Goal: Task Accomplishment & Management: Manage account settings

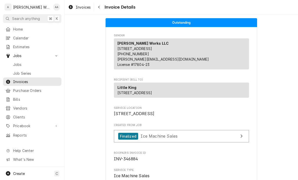
click at [16, 62] on span "Jobs" at bounding box center [36, 64] width 46 height 5
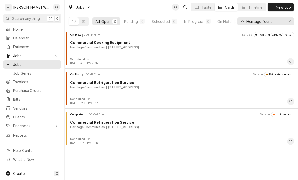
click at [287, 22] on button "Erase input" at bounding box center [290, 21] width 8 height 8
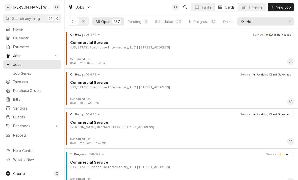
type input "H"
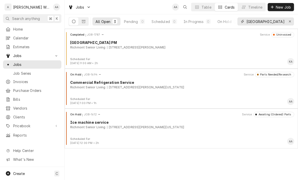
type input "Richmont village"
click at [80, 95] on div "On Hold JOB-1694 Service Parts Needed/Research Commercial Refrigeration Service…" at bounding box center [181, 84] width 229 height 25
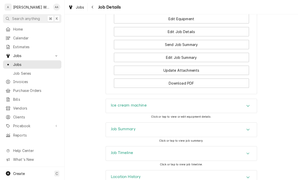
scroll to position [539, 0]
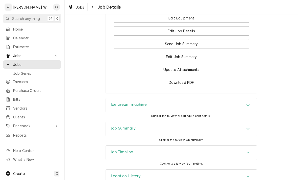
click at [116, 109] on div "Ice cream machine" at bounding box center [181, 105] width 151 height 14
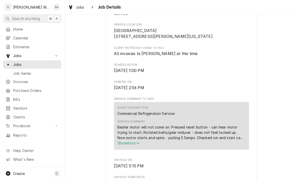
scroll to position [114, 0]
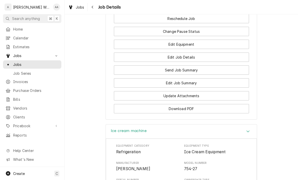
scroll to position [511, 0]
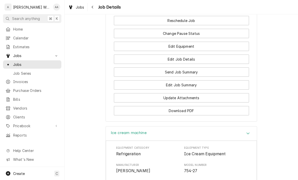
click at [138, 86] on button "Edit Job Summary" at bounding box center [181, 84] width 135 height 9
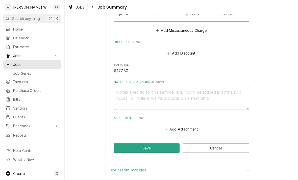
scroll to position [338, 0]
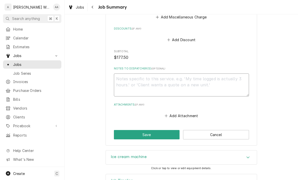
click at [119, 77] on textarea "Notes to Dispatcher(s) ( optional )" at bounding box center [181, 84] width 135 height 23
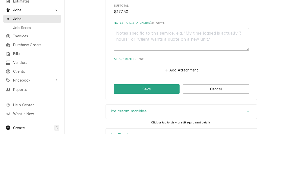
type textarea "x"
type textarea "Ge"
type textarea "x"
type textarea "Gea"
type textarea "x"
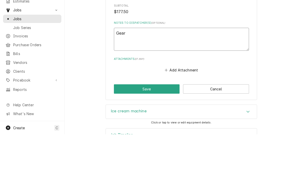
type textarea "Gear"
type textarea "x"
type textarea "Gear ru"
type textarea "x"
type textarea "Gear rud"
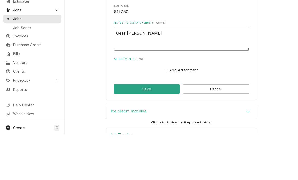
type textarea "x"
type textarea "Gear rudc"
type textarea "x"
type textarea "Gear rudce"
type textarea "x"
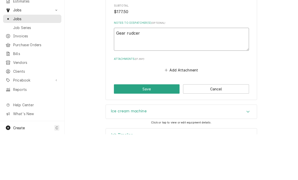
type textarea "Gear rudce"
type textarea "x"
type textarea "Gear rudc"
type textarea "x"
type textarea "Gear rud"
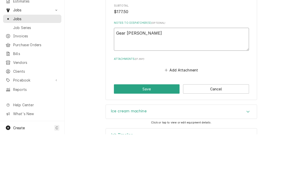
type textarea "x"
type textarea "Gear ru"
type textarea "x"
type textarea "Gear r"
type textarea "x"
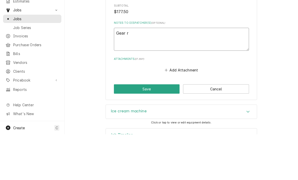
type textarea "Gear re"
type textarea "x"
type textarea "Gear red"
type textarea "x"
type textarea "Gear redu"
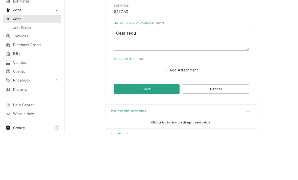
type textarea "x"
type textarea "Gear reduce"
type textarea "x"
type textarea "Gear reducer"
type textarea "x"
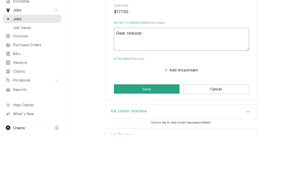
type textarea "Gear reducer P"
type textarea "x"
type textarea "Gear reducer Pa"
type textarea "x"
type textarea "Gear reducer Par"
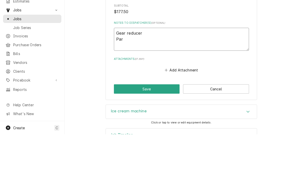
type textarea "x"
type textarea "Gear reducer Part"
type textarea "x"
type textarea "Gear reducer Part"
type textarea "x"
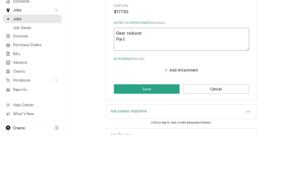
type textarea "Gear reducer Part #"
type textarea "x"
type textarea "Gear reducer Part #"
type textarea "x"
type textarea "Gear reducer Part # $"
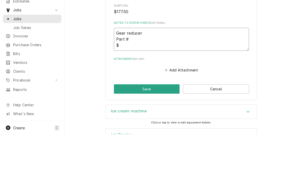
type textarea "x"
type textarea "Gear reducer Part # $6"
type textarea "x"
type textarea "Gear reducer Part # $66"
type textarea "x"
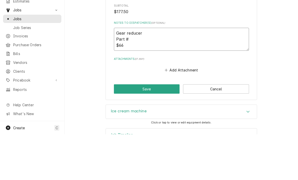
type textarea "Gear reducer Part # $661"
type textarea "x"
type textarea "Gear reducer Part # $661."
type textarea "x"
type textarea "Gear reducer Part # $661.0"
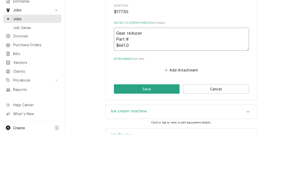
type textarea "x"
type textarea "Gear reducer Part # $661.01"
type textarea "x"
click at [138, 73] on textarea "Gear reducer Part # $661.01" at bounding box center [181, 84] width 135 height 23
type textarea "Gear reducer Part #0 $661.01"
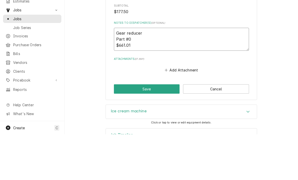
type textarea "x"
type textarea "Gear reducer Part #02 $661.01"
type textarea "x"
type textarea "Gear reducer Part #021 $661.01"
type textarea "x"
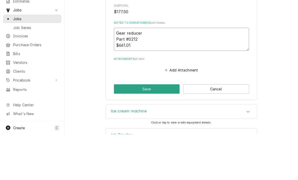
type textarea "Gear reducer Part #02128 $661.01"
type textarea "x"
type textarea "Gear reducer Part #021286 $661.01"
type textarea "x"
type textarea "Gear reducer Part #021286s $661.01"
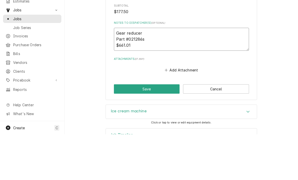
type textarea "x"
type textarea "Gear reducer Part #021286se $661.01"
type textarea "x"
type textarea "Gear reducer Part #021286ser $661.01"
type textarea "x"
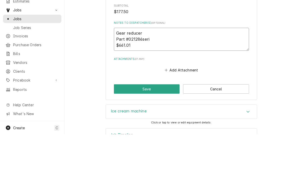
type textarea "Gear reducer Part #021286ser $661.01"
type textarea "x"
type textarea "Gear reducer Part #021286ser1 $661.01"
click at [136, 73] on textarea "Gear reducer Part #021286ser1 $661.01" at bounding box center [181, 84] width 135 height 23
click at [135, 73] on textarea "Gear reducer Part #021286ser1 $661.01" at bounding box center [181, 84] width 135 height 23
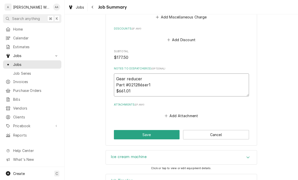
click at [172, 85] on textarea "Gear reducer Part #021286ser1 $661.01" at bounding box center [181, 84] width 135 height 23
type textarea "x"
click at [146, 74] on textarea "Gear reducer Part #021286ser1 $661.01" at bounding box center [181, 84] width 135 height 23
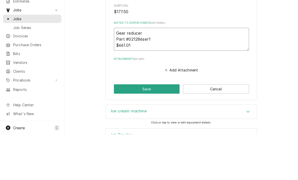
type textarea "Gear reducer Part #021286ser1 $661.01"
type textarea "x"
type textarea "Gear reducer f Part #021286ser1 $661.01"
type textarea "x"
type textarea "Gear reducer fr Part #021286ser1 $661.01"
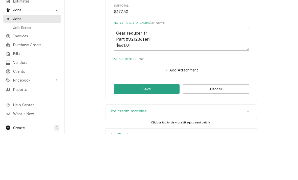
type textarea "x"
type textarea "Gear reducer fro Part #021286ser1 $661.01"
type textarea "x"
type textarea "Gear reducer from Part #021286ser1 $661.01"
type textarea "x"
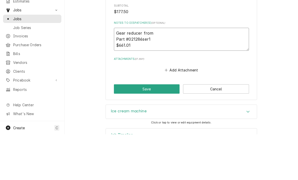
type textarea "Gear reducer from Part #021286ser1 $661.01"
type textarea "x"
type textarea "Gear reducer from m Part #021286ser1 $661.01"
type textarea "x"
type textarea "Gear reducer from mc Part #021286ser1 $661.01"
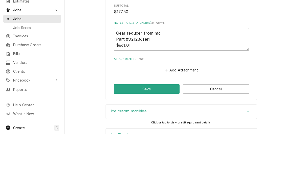
type textarea "x"
type textarea "Gear reducer from mcc Part #021286ser1 $661.01"
type textarea "x"
type textarea "Gear reducer from mcco Part #021286ser1 $661.01"
type textarea "x"
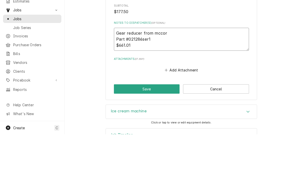
type textarea "Gear reducer from mccorm Part #021286ser1 $661.01"
type textarea "x"
type textarea "Gear reducer from mccorma Part #021286ser1 $661.01"
type textarea "x"
type textarea "Gear reducer from McCormack Part #021286ser1 $661.01"
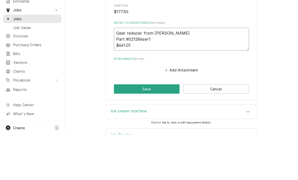
type textarea "x"
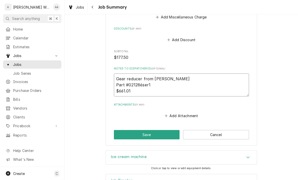
type textarea "Gear reducer from McCormack Part #021286ser1 $661.01"
click at [118, 131] on button "Save" at bounding box center [147, 134] width 66 height 9
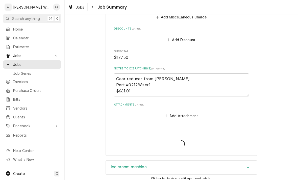
type textarea "x"
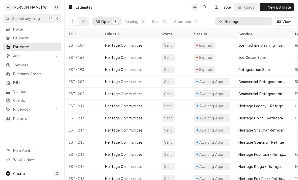
click at [281, 7] on span "New Estimate" at bounding box center [278, 7] width 25 height 5
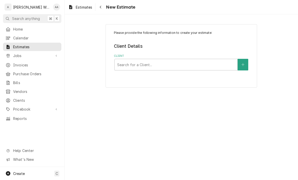
click at [201, 58] on div "Client Search for a Client..." at bounding box center [181, 62] width 135 height 16
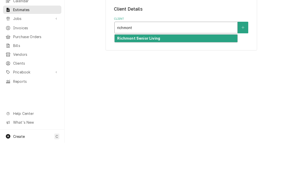
click at [127, 73] on strong "Richmont Senior Living" at bounding box center [138, 75] width 43 height 4
type input "richmont"
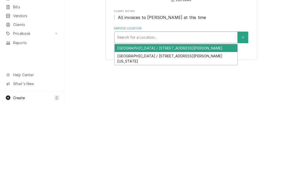
click at [124, 128] on div "[GEOGRAPHIC_DATA] / [STREET_ADDRESS][PERSON_NAME][US_STATE]" at bounding box center [176, 134] width 123 height 13
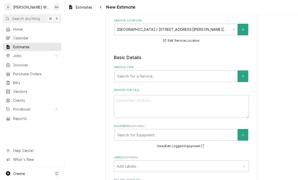
scroll to position [84, 0]
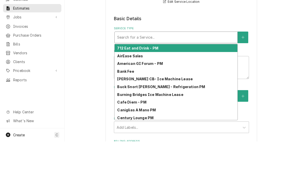
type input "c"
type textarea "x"
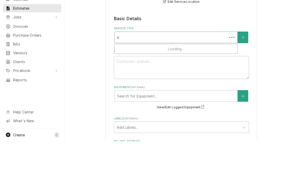
type input "co"
type textarea "x"
type input "com"
type textarea "x"
type input "comm"
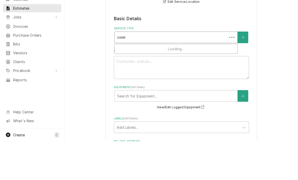
type textarea "x"
type input "comme"
type textarea "x"
type input "commer"
type textarea "x"
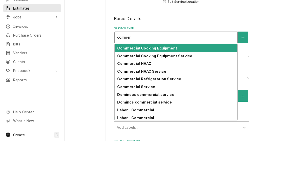
type input "comme"
type textarea "x"
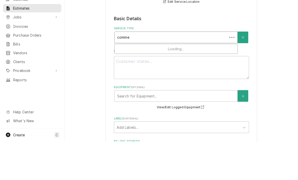
type input "comm"
type textarea "x"
type input "com"
type textarea "x"
type input "co"
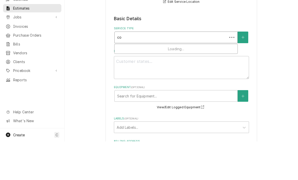
type textarea "x"
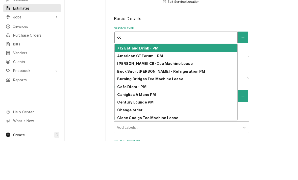
type input "c"
type textarea "x"
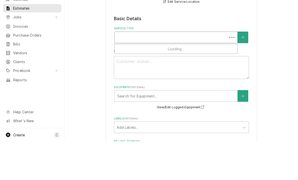
type textarea "x"
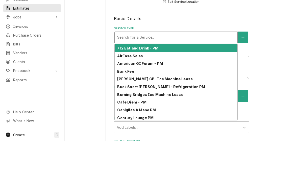
type input "i"
type textarea "x"
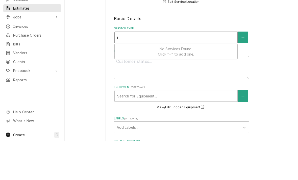
type input "ic"
type textarea "x"
type input "ice"
type textarea "x"
type input "ice"
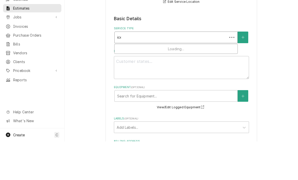
type textarea "x"
type input "ice c"
type textarea "x"
type input "ice cr"
type textarea "x"
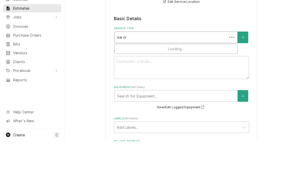
type input "ice cre"
type textarea "x"
type input "ice crea"
type textarea "x"
type input "ice cream"
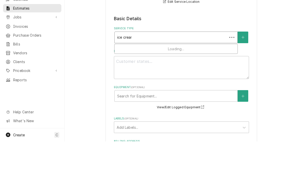
type textarea "x"
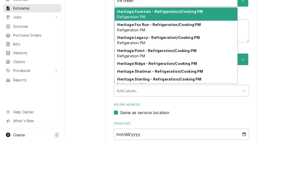
scroll to position [121, 0]
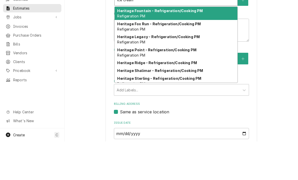
type input "ice cream"
type textarea "x"
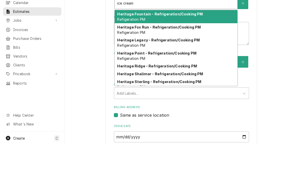
type input "ice cream s"
type textarea "x"
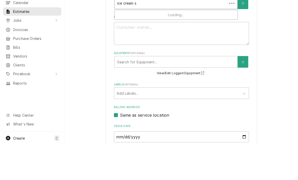
type input "ice cream se"
type textarea "x"
type input "ice cream ser"
type textarea "x"
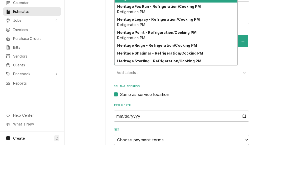
scroll to position [0, 0]
type input "ice cream se"
type textarea "x"
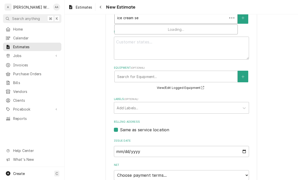
type input "ice cream s"
type textarea "x"
type input "ice cream"
type textarea "x"
type input "ice cream"
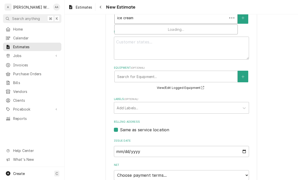
type textarea "x"
type input "ice crea"
type textarea "x"
type input "ice cre"
type textarea "x"
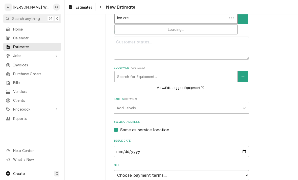
type input "ice cr"
type textarea "x"
type input "ice c"
type textarea "x"
type input "ice"
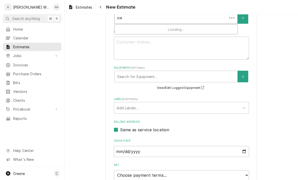
type textarea "x"
type input "ice"
type textarea "x"
type input "ic"
type textarea "x"
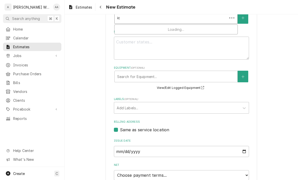
type input "i"
type textarea "x"
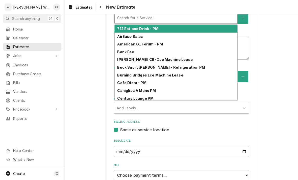
type input "c"
type textarea "x"
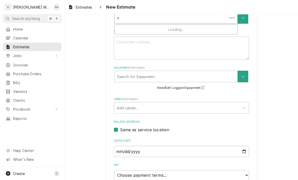
type input "co"
type textarea "x"
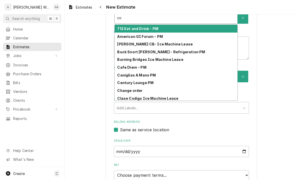
type input "com"
type textarea "x"
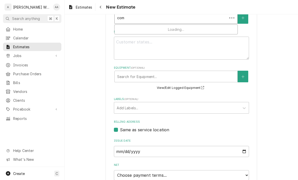
type input "comm"
type textarea "x"
type input "comme"
type textarea "x"
type input "commer"
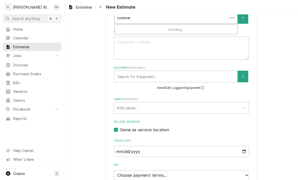
type textarea "x"
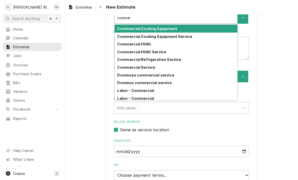
type input "commerc"
type textarea "x"
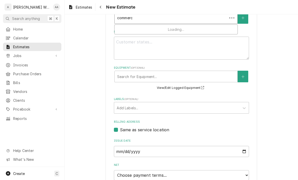
type input "commerci"
type textarea "x"
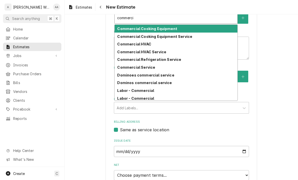
click at [126, 59] on strong "Commercial Refrigeration Service" at bounding box center [149, 59] width 64 height 4
type input "commerci"
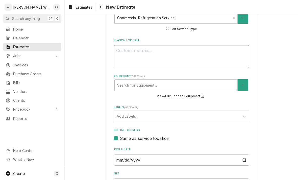
click at [126, 56] on textarea "Reason For Call" at bounding box center [181, 56] width 135 height 23
type textarea "x"
type textarea "Re"
type textarea "x"
type textarea "Rep"
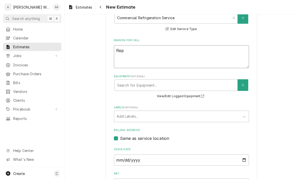
type textarea "x"
type textarea "Repla"
type textarea "x"
type textarea "Replace"
type textarea "x"
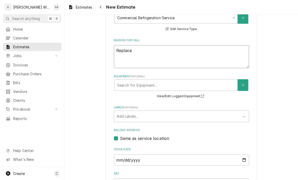
type textarea "Replace"
type textarea "x"
type textarea "Replace g"
type textarea "x"
type textarea "Replace ge"
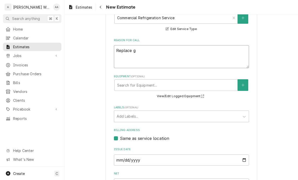
type textarea "x"
type textarea "Replace gea"
type textarea "x"
type textarea "Replace gear"
type textarea "x"
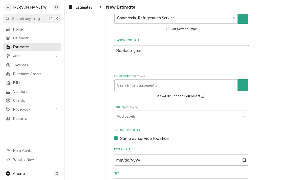
type textarea "Replace gear"
type textarea "x"
type textarea "Replace gear r"
type textarea "x"
type textarea "Replace gear re"
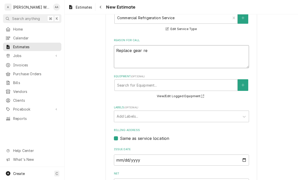
type textarea "x"
type textarea "Replace gear reu"
type textarea "x"
type textarea "Replace gear re"
type textarea "x"
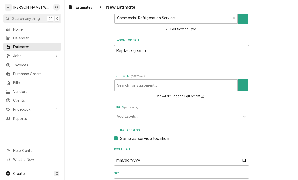
type textarea "Replace gear red"
type textarea "x"
type textarea "Replace gear redu"
type textarea "x"
type textarea "Replace gear reduc"
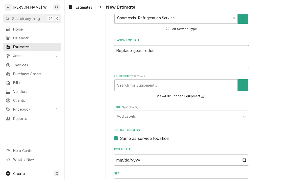
type textarea "x"
type textarea "Replace gear reduce"
type textarea "x"
type textarea "Replace gear reducer"
type textarea "x"
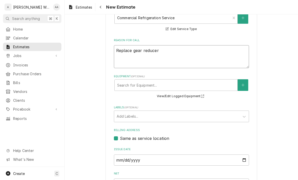
type textarea "Replace gear reducer"
type textarea "x"
type textarea "Replace gear reducer o"
type textarea "x"
type textarea "Replace gear reducer on"
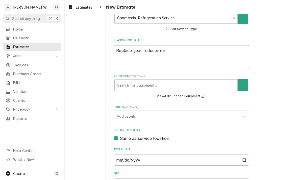
type textarea "x"
type textarea "Replace gear reducer on"
type textarea "x"
type textarea "Replace gear reducer on i"
type textarea "x"
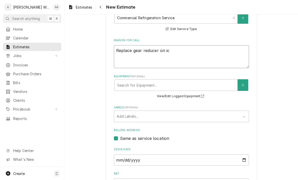
type textarea "Replace gear reducer on ice"
type textarea "x"
type textarea "Replace gear reducer on ice"
type textarea "x"
type textarea "Replace gear reducer on ice c"
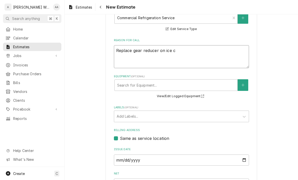
type textarea "x"
type textarea "Replace gear reducer on ice cr"
type textarea "x"
type textarea "Replace gear reducer on ice crea"
type textarea "x"
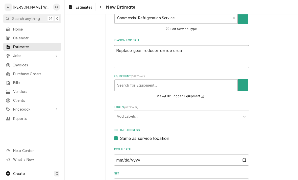
type textarea "Replace gear reducer on ice cream"
type textarea "x"
type textarea "Replace gear reducer on ice cream m"
type textarea "x"
type textarea "Replace gear reducer on ice cream ma"
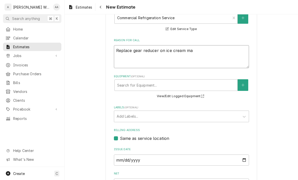
type textarea "x"
type textarea "Replace gear reducer on ice cream mac"
type textarea "x"
type textarea "Replace gear reducer on ice cream mach"
type textarea "x"
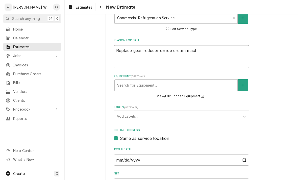
type textarea "Replace gear reducer on ice cream machi"
type textarea "x"
type textarea "Replace gear reducer on ice cream machin"
type textarea "x"
type textarea "Replace gear reducer on ice cream machine"
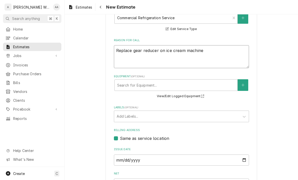
type textarea "x"
type textarea "Replace gear reducer on ice cream machine"
type textarea "x"
type textarea "Replace gear reducer on ice cream machine."
type textarea "x"
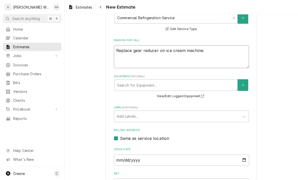
type textarea "Replace gear reducer on ice cream machine."
type textarea "x"
type textarea "Replace gear reducer on ice cream machine."
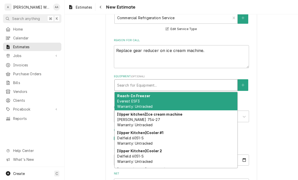
type input "i"
type textarea "x"
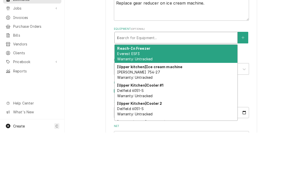
type input "ic"
type textarea "x"
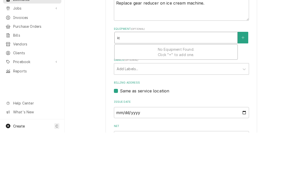
type input "ice"
type textarea "x"
type input "ice"
type textarea "x"
type input "ice c"
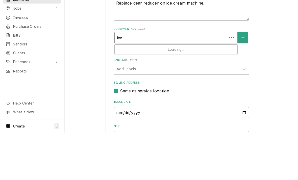
type textarea "x"
type input "ice cr"
type textarea "x"
type input "ice crea"
type textarea "x"
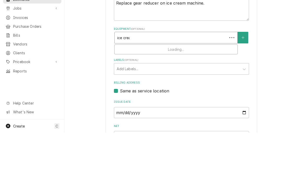
type input "ice cream"
type textarea "x"
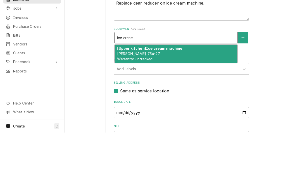
click at [128, 99] on span "Taylor 754-27 Warranty: Untracked" at bounding box center [138, 104] width 43 height 10
type input "ice cream"
type textarea "x"
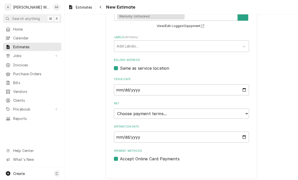
scroll to position [218, 0]
click at [125, 113] on select "Choose payment terms... Same Day Net 7 Net 14 Net 21 Net 30 Net 45 Net 60 Net 90" at bounding box center [181, 114] width 135 height 10
type textarea "x"
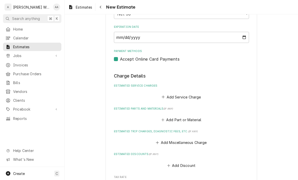
scroll to position [322, 0]
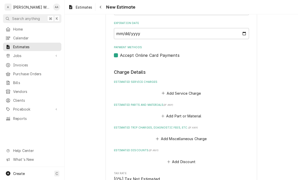
click at [167, 90] on button "Add Service Charge" at bounding box center [181, 93] width 41 height 7
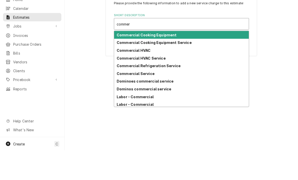
click at [127, 93] on strong "Commercial Refrigeration Service" at bounding box center [149, 95] width 64 height 4
type input "commer"
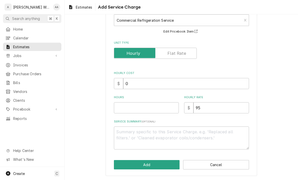
scroll to position [33, 0]
click at [118, 137] on textarea "Service Summary ( optional )" at bounding box center [181, 138] width 135 height 23
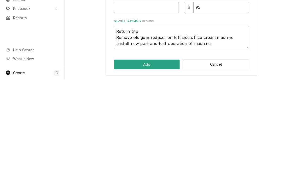
click at [129, 17] on div "Please provide the following information to add a new service charge to this es…" at bounding box center [181, 73] width 135 height 152
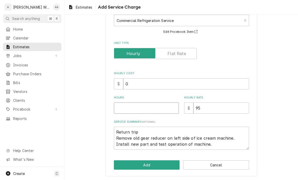
click at [123, 109] on input "Hours" at bounding box center [146, 107] width 65 height 11
click at [127, 106] on input "6" at bounding box center [146, 107] width 65 height 11
click at [121, 163] on button "Add" at bounding box center [147, 164] width 66 height 9
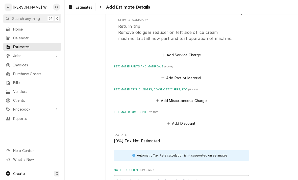
scroll to position [429, 0]
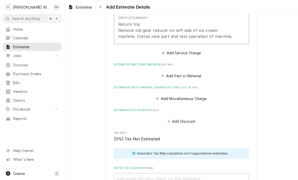
click at [165, 97] on button "Add Miscellaneous Charge" at bounding box center [181, 98] width 52 height 7
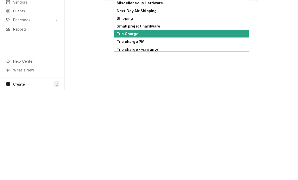
click at [120, 121] on strong "Trip Charge" at bounding box center [128, 123] width 22 height 4
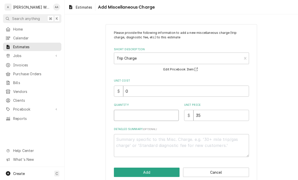
click at [122, 117] on input "Quantity" at bounding box center [146, 115] width 65 height 11
click at [121, 169] on button "Add" at bounding box center [147, 172] width 66 height 9
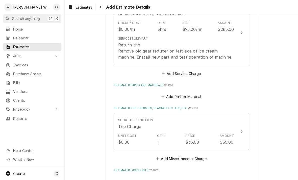
scroll to position [408, 0]
click at [171, 93] on button "Add Part or Material" at bounding box center [181, 96] width 42 height 7
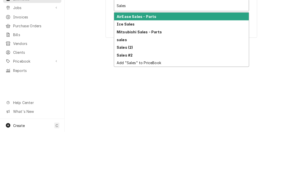
click at [120, 86] on strong "sales" at bounding box center [122, 88] width 10 height 4
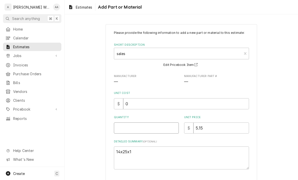
click at [128, 129] on input "Quantity" at bounding box center [146, 127] width 65 height 11
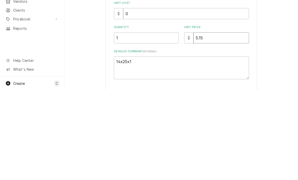
click at [211, 122] on input "5.15" at bounding box center [221, 127] width 56 height 11
click at [140, 146] on textarea "14x25x1" at bounding box center [181, 157] width 135 height 23
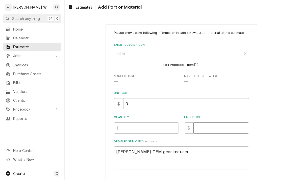
click at [209, 125] on input "Unit Price" at bounding box center [221, 127] width 56 height 11
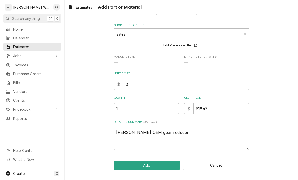
click at [122, 168] on button "Add" at bounding box center [147, 164] width 66 height 9
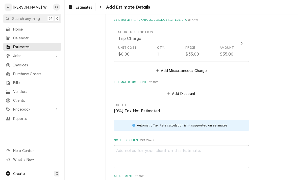
scroll to position [562, 0]
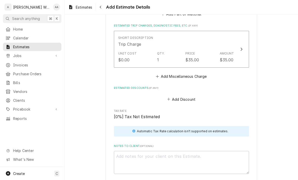
click at [167, 73] on button "Add Miscellaneous Charge" at bounding box center [181, 76] width 52 height 7
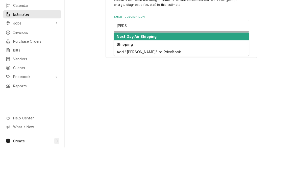
click at [120, 75] on strong "Shipping" at bounding box center [125, 77] width 16 height 4
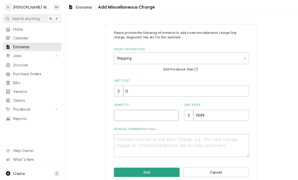
click at [123, 120] on input "Quantity" at bounding box center [146, 115] width 65 height 11
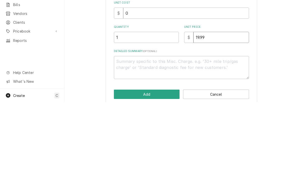
click at [215, 110] on input "19.99" at bounding box center [221, 115] width 56 height 11
click at [123, 134] on textarea "Detailed Summary ( optional )" at bounding box center [181, 145] width 135 height 23
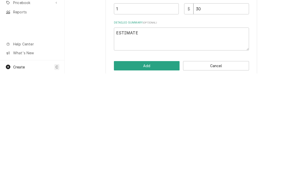
click at [126, 168] on button "Add" at bounding box center [147, 172] width 66 height 9
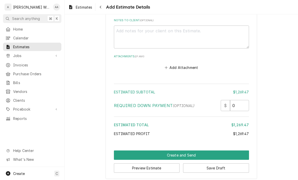
scroll to position [742, 0]
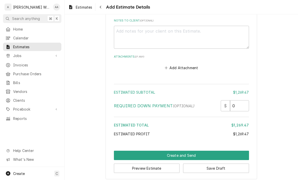
click at [123, 153] on button "Create and Send" at bounding box center [181, 155] width 135 height 9
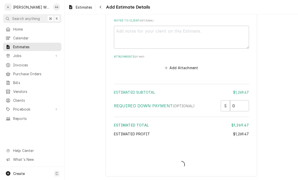
scroll to position [739, 0]
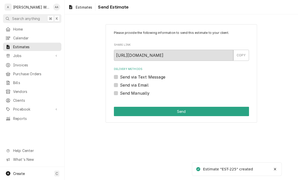
click at [120, 86] on label "Send via Email" at bounding box center [134, 85] width 29 height 6
click at [120, 86] on input "Send via Email" at bounding box center [187, 87] width 135 height 11
checkbox input "true"
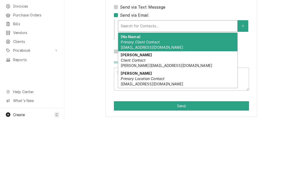
click at [129, 117] on em "Client Contact" at bounding box center [133, 119] width 24 height 4
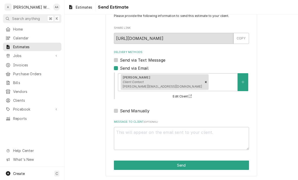
scroll to position [17, 0]
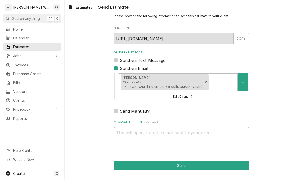
click at [121, 137] on textarea "Message to Client ( optional )" at bounding box center [181, 138] width 135 height 23
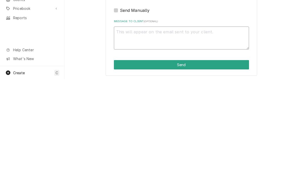
type textarea "x"
type textarea "Ic"
type textarea "x"
type textarea "Ice"
type textarea "x"
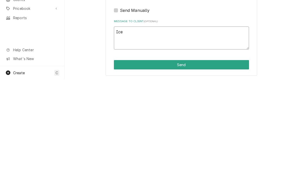
type textarea "Ice"
type textarea "x"
type textarea "Ice cr"
type textarea "x"
type textarea "Ice crea"
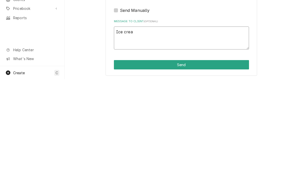
type textarea "x"
type textarea "Ice cream"
type textarea "x"
type textarea "Ice cream m"
type textarea "x"
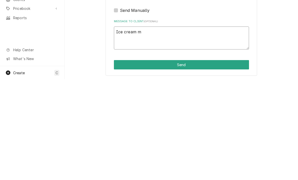
type textarea "Ice cream ma"
type textarea "x"
type textarea "Ice cream mac"
type textarea "x"
type textarea "Ice cream mach"
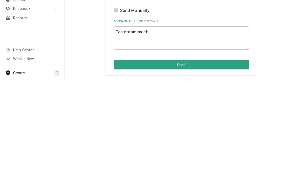
type textarea "x"
type textarea "Ice cream machin"
type textarea "x"
type textarea "Ice cream machine"
type textarea "x"
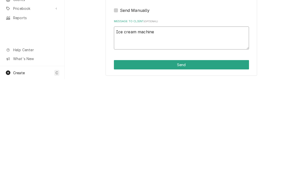
type textarea "Ice cream machine"
type textarea "x"
type textarea "Ice cream machine a"
type textarea "x"
type textarea "Ice cream machine at"
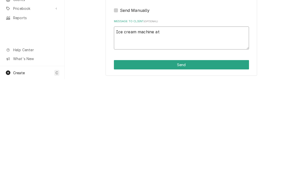
type textarea "x"
type textarea "Ice cream machine at"
type textarea "x"
type textarea "Ice cream machine at v"
type textarea "x"
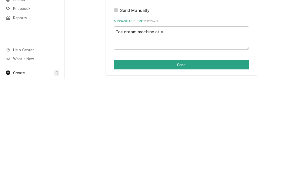
type textarea "Ice cream machine at vi"
type textarea "x"
type textarea "Ice cream machine at vil"
type textarea "x"
type textarea "Ice cream machine at villa"
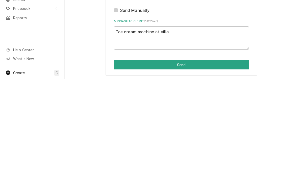
type textarea "x"
type textarea "Ice cream machine at villag"
type textarea "x"
type textarea "Ice cream machine at village"
type textarea "x"
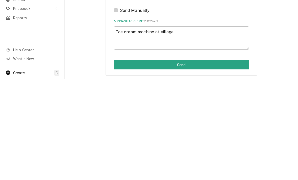
click at [157, 127] on textarea "Ice cream machine at village" at bounding box center [181, 138] width 135 height 23
type textarea "Ice cream machine at rvillage"
type textarea "x"
type textarea "Ice cream machine at rivillage"
type textarea "x"
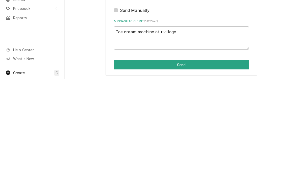
type textarea "Ice cream machine at ricvillage"
type textarea "x"
type textarea "Ice cream machine at richvillage"
type textarea "x"
type textarea "Ice cream machine at richmvillage"
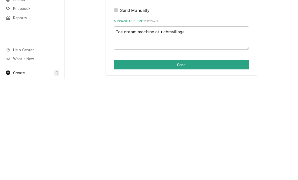
type textarea "x"
type textarea "Ice cream machine at richmovillage"
type textarea "x"
type textarea "Ice cream machine at richmontvillage"
type textarea "x"
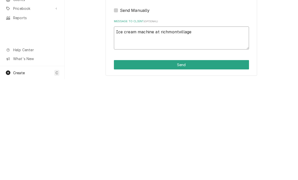
type textarea "Ice cream machine at Richmontvillage"
type textarea "x"
type textarea "Ice cream machine at Richmont village"
click at [123, 161] on button "Send" at bounding box center [181, 165] width 135 height 9
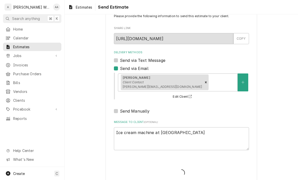
type textarea "x"
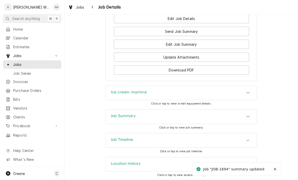
scroll to position [551, 0]
click at [112, 115] on h3 "Job Summary" at bounding box center [123, 116] width 25 height 5
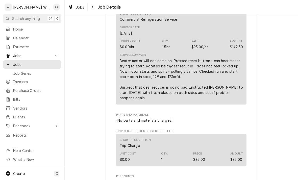
scroll to position [746, 0]
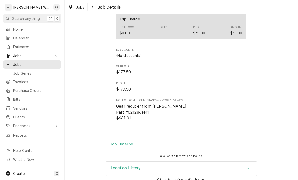
click at [117, 142] on h3 "Job Timeline" at bounding box center [122, 144] width 22 height 5
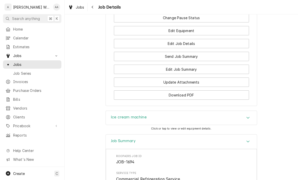
scroll to position [526, 0]
click at [126, 70] on button "Edit Job Summary" at bounding box center [181, 69] width 135 height 9
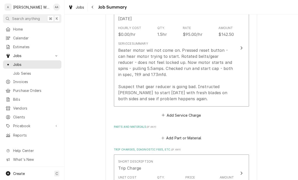
scroll to position [145, 0]
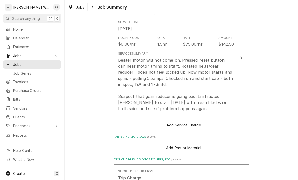
click at [127, 102] on div "Beater motor will not come on. Pressed reset button - can hear motor trying to …" at bounding box center [176, 84] width 116 height 55
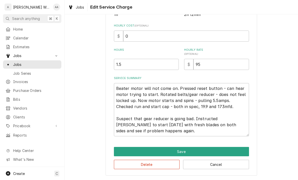
scroll to position [116, 0]
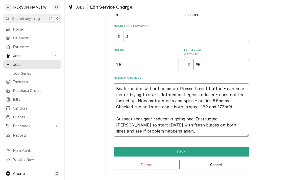
click at [155, 133] on textarea "Beater motor will not come on. Pressed reset button - can hear motor trying to …" at bounding box center [181, 109] width 135 height 53
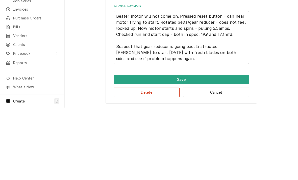
type textarea "x"
type textarea "Beater motor will not come on. Pressed reset button - can hear motor trying to …"
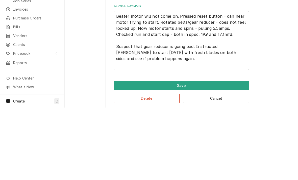
type textarea "x"
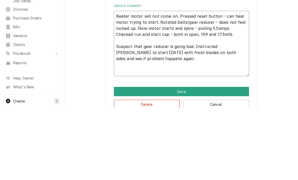
type textarea "Beater motor will not come on. Pressed reset button - can hear motor trying to …"
type textarea "x"
type textarea "Beater motor will not come on. Pressed reset button - can hear motor trying to …"
type textarea "x"
type textarea "Beater motor will not come on. Pressed reset button - can hear motor trying to …"
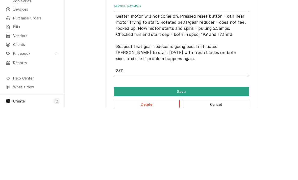
type textarea "x"
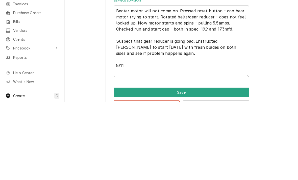
type textarea "Beater motor will not come on. Pressed reset button - can hear motor trying to …"
type textarea "x"
type textarea "Beater motor will not come on. Pressed reset button - can hear motor trying to …"
type textarea "x"
type textarea "Beater motor will not come on. Pressed reset button - can hear motor trying to …"
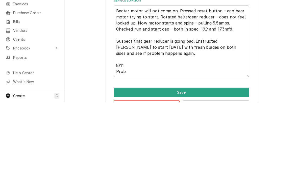
type textarea "x"
type textarea "Beater motor will not come on. Pressed reset button - can hear motor trying to …"
type textarea "x"
type textarea "Beater motor will not come on. Pressed reset button - can hear motor trying to …"
type textarea "x"
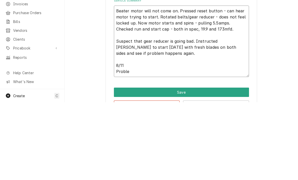
type textarea "Beater motor will not come on. Pressed reset button - can hear motor trying to …"
type textarea "x"
type textarea "Beater motor will not come on. Pressed reset button - can hear motor trying to …"
type textarea "x"
type textarea "Beater motor will not come on. Pressed reset button - can hear motor trying to …"
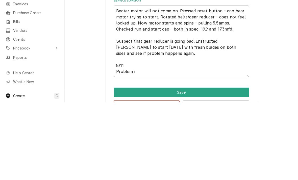
type textarea "x"
type textarea "Beater motor will not come on. Pressed reset button - can hear motor trying to …"
type textarea "x"
type textarea "Beater motor will not come on. Pressed reset button - can hear motor trying to …"
type textarea "x"
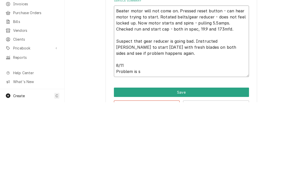
type textarea "Beater motor will not come on. Pressed reset button - can hear motor trying to …"
type textarea "x"
type textarea "Beater motor will not come on. Pressed reset button - can hear motor trying to …"
type textarea "x"
type textarea "Beater motor will not come on. Pressed reset button - can hear motor trying to …"
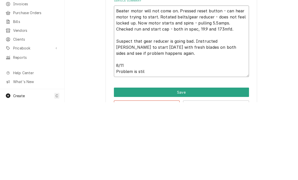
type textarea "x"
type textarea "Beater motor will not come on. Pressed reset button - can hear motor trying to …"
type textarea "x"
type textarea "Beater motor will not come on. Pressed reset button - can hear motor trying to …"
type textarea "x"
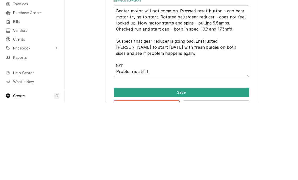
type textarea "Beater motor will not come on. Pressed reset button - can hear motor trying to …"
type textarea "x"
type textarea "Beater motor will not come on. Pressed reset button - can hear motor trying to …"
type textarea "x"
type textarea "Beater motor will not come on. Pressed reset button - can hear motor trying to …"
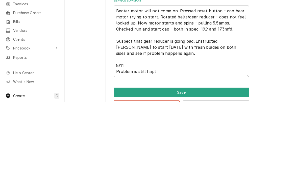
type textarea "x"
type textarea "Beater motor will not come on. Pressed reset button - can hear motor trying to …"
type textarea "x"
type textarea "Beater motor will not come on. Pressed reset button - can hear motor trying to …"
type textarea "x"
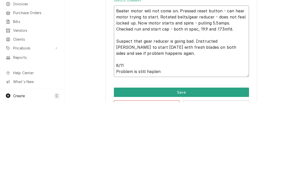
type textarea "Beater motor will not come on. Pressed reset button - can hear motor trying to …"
type textarea "x"
type textarea "Beater motor will not come on. Pressed reset button - can hear motor trying to …"
type textarea "x"
type textarea "Beater motor will not come on. Pressed reset button - can hear motor trying to …"
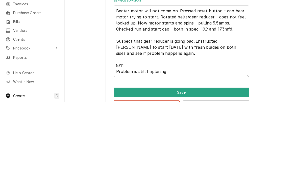
type textarea "x"
type textarea "Beater motor will not come on. Pressed reset button - can hear motor trying to …"
type textarea "x"
type textarea "Beater motor will not come on. Pressed reset button - can hear motor trying to …"
type textarea "x"
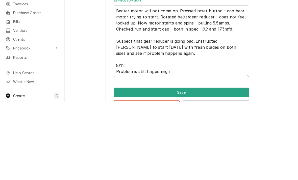
type textarea "Beater motor will not come on. Pressed reset button - can hear motor trying to …"
type textarea "x"
type textarea "Beater motor will not come on. Pressed reset button - can hear motor trying to …"
type textarea "x"
type textarea "Beater motor will not come on. Pressed reset button - can hear motor trying to …"
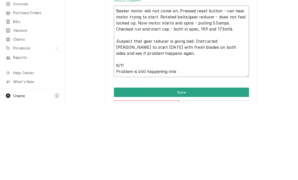
type textarea "x"
type textarea "Beater motor will not come on. Pressed reset button - can hear motor trying to …"
type textarea "x"
type textarea "Beater motor will not come on. Pressed reset button - can hear motor trying to …"
type textarea "x"
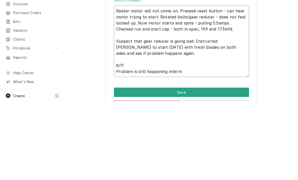
type textarea "Beater motor will not come on. Pressed reset button - can hear motor trying to …"
type textarea "x"
type textarea "Beater motor will not come on. Pressed reset button - can hear motor trying to …"
type textarea "x"
type textarea "Beater motor will not come on. Pressed reset button - can hear motor trying to …"
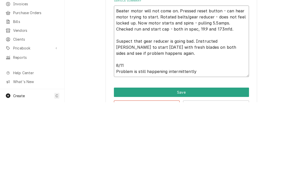
type textarea "x"
type textarea "Beater motor will not come on. Pressed reset button - can hear motor trying to …"
type textarea "x"
type textarea "Beater motor will not come on. Pressed reset button - can hear motor trying to …"
type textarea "x"
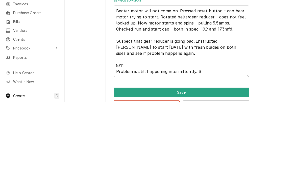
type textarea "Beater motor will not come on. Pressed reset button - can hear motor trying to …"
type textarea "x"
type textarea "Beater motor will not come on. Pressed reset button - can hear motor trying to …"
type textarea "x"
type textarea "Beater motor will not come on. Pressed reset button - can hear motor trying to …"
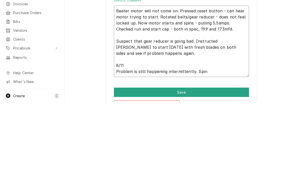
type textarea "x"
type textarea "Beater motor will not come on. Pressed reset button - can hear motor trying to …"
type textarea "x"
type textarea "Beater motor will not come on. Pressed reset button - can hear motor trying to …"
type textarea "x"
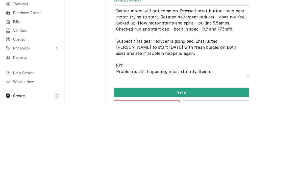
type textarea "Beater motor will not come on. Pressed reset button - can hear motor trying to …"
type textarea "x"
type textarea "Beater motor will not come on. Pressed reset button - can hear motor trying to …"
type textarea "x"
type textarea "Beater motor will not come on. Pressed reset button - can hear motor trying to …"
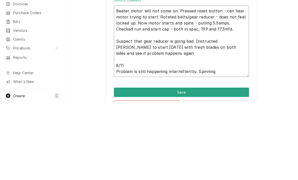
type textarea "x"
type textarea "Beater motor will not come on. Pressed reset button - can hear motor trying to …"
type textarea "x"
type textarea "Beater motor will not come on. Pressed reset button - can hear motor trying to …"
type textarea "x"
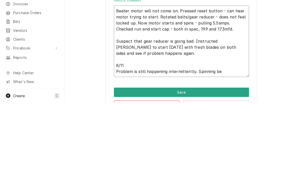
type textarea "Beater motor will not come on. Pressed reset button - can hear motor trying to …"
type textarea "x"
type textarea "Beater motor will not come on. Pressed reset button - can hear motor trying to …"
type textarea "x"
type textarea "Beater motor will not come on. Pressed reset button - can hear motor trying to …"
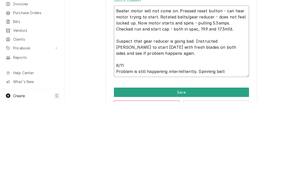
type textarea "x"
type textarea "Beater motor will not come on. Pressed reset button - can hear motor trying to …"
type textarea "x"
type textarea "Beater motor will not come on. Pressed reset button - can hear motor trying to …"
type textarea "x"
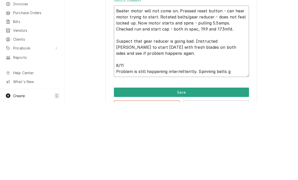
type textarea "Beater motor will not come on. Pressed reset button - can hear motor trying to …"
type textarea "x"
type textarea "Beater motor will not come on. Pressed reset button - can hear motor trying to …"
type textarea "x"
type textarea "Beater motor will not come on. Pressed reset button - can hear motor trying to …"
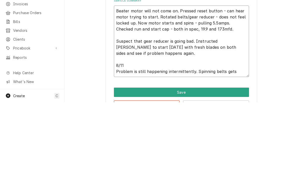
type textarea "x"
type textarea "Beater motor will not come on. Pressed reset button - can hear motor trying to …"
type textarea "x"
type textarea "Beater motor will not come on. Pressed reset button - can hear motor trying to …"
type textarea "x"
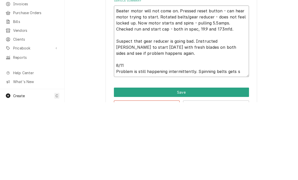
type textarea "Beater motor will not come on. Pressed reset button - can hear motor trying to …"
type textarea "x"
type textarea "Beater motor will not come on. Pressed reset button - can hear motor trying to …"
type textarea "x"
type textarea "Beater motor will not come on. Pressed reset button - can hear motor trying to …"
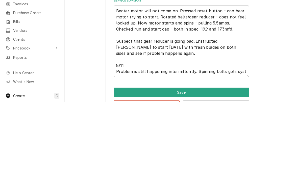
type textarea "x"
type textarea "Beater motor will not come on. Pressed reset button - can hear motor trying to …"
type textarea "x"
type textarea "Beater motor will not come on. Pressed reset button - can hear motor trying to …"
type textarea "x"
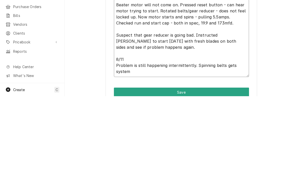
type textarea "Beater motor will not come on. Pressed reset button - can hear motor trying to …"
type textarea "x"
type textarea "Beater motor will not come on. Pressed reset button - can hear motor trying to …"
type textarea "x"
type textarea "Beater motor will not come on. Pressed reset button - can hear motor trying to …"
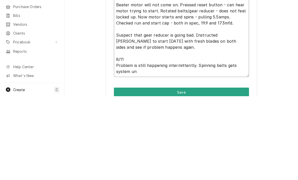
type textarea "x"
type textarea "Beater motor will not come on. Pressed reset button - can hear motor trying to …"
type textarea "x"
type textarea "Beater motor will not come on. Pressed reset button - can hear motor trying to …"
type textarea "x"
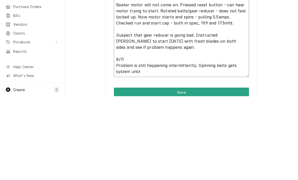
type textarea "Beater motor will not come on. Pressed reset button - can hear motor trying to …"
type textarea "x"
type textarea "Beater motor will not come on. Pressed reset button - can hear motor trying to …"
type textarea "x"
type textarea "Beater motor will not come on. Pressed reset button - can hear motor trying to …"
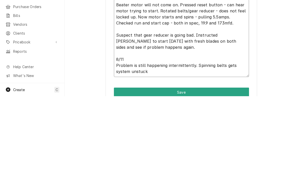
type textarea "x"
type textarea "Beater motor will not come on. Pressed reset button - can hear motor trying to …"
type textarea "x"
type textarea "Beater motor will not come on. Pressed reset button - can hear motor trying to …"
type textarea "x"
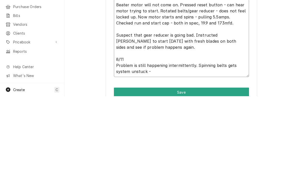
type textarea "Beater motor will not come on. Pressed reset button - can hear motor trying to …"
type textarea "x"
type textarea "Beater motor will not come on. Pressed reset button - can hear motor trying to …"
type textarea "x"
type textarea "Beater motor will not come on. Pressed reset button - can hear motor trying to …"
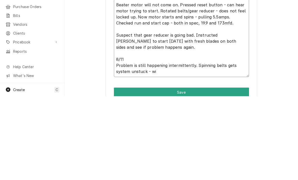
type textarea "x"
type textarea "Beater motor will not come on. Pressed reset button - can hear motor trying to …"
type textarea "x"
type textarea "Beater motor will not come on. Pressed reset button - can hear motor trying to …"
type textarea "x"
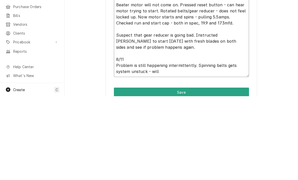
type textarea "Beater motor will not come on. Pressed reset button - can hear motor trying to …"
type textarea "x"
type textarea "Beater motor will not come on. Pressed reset button - can hear motor trying to …"
type textarea "x"
type textarea "Beater motor will not come on. Pressed reset button - can hear motor trying to …"
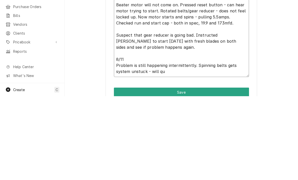
type textarea "x"
type textarea "Beater motor will not come on. Pressed reset button - can hear motor trying to …"
type textarea "x"
type textarea "Beater motor will not come on. Pressed reset button - can hear motor trying to …"
type textarea "x"
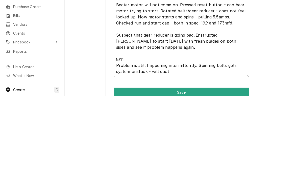
type textarea "Beater motor will not come on. Pressed reset button - can hear motor trying to …"
type textarea "x"
type textarea "Beater motor will not come on. Pressed reset button - can hear motor trying to …"
type textarea "x"
type textarea "Beater motor will not come on. Pressed reset button - can hear motor trying to …"
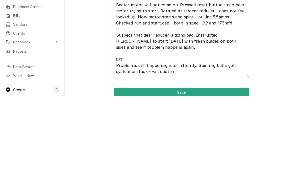
type textarea "x"
type textarea "Beater motor will not come on. Pressed reset button - can hear motor trying to …"
type textarea "x"
type textarea "Beater motor will not come on. Pressed reset button - can hear motor trying to …"
type textarea "x"
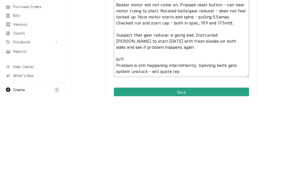
type textarea "Beater motor will not come on. Pressed reset button - can hear motor trying to …"
type textarea "x"
type textarea "Beater motor will not come on. Pressed reset button - can hear motor trying to …"
type textarea "x"
type textarea "Beater motor will not come on. Pressed reset button - can hear motor trying to …"
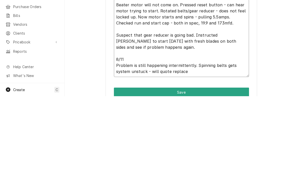
type textarea "x"
type textarea "Beater motor will not come on. Pressed reset button - can hear motor trying to …"
type textarea "x"
type textarea "Beater motor will not come on. Pressed reset button - can hear motor trying to …"
type textarea "x"
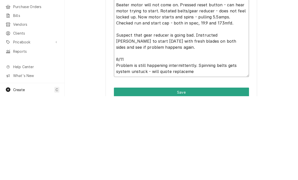
type textarea "Beater motor will not come on. Pressed reset button - can hear motor trying to …"
type textarea "x"
type textarea "Beater motor will not come on. Pressed reset button - can hear motor trying to …"
type textarea "x"
type textarea "Beater motor will not come on. Pressed reset button - can hear motor trying to …"
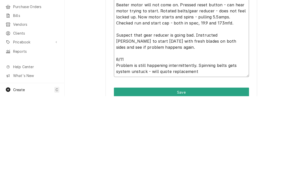
type textarea "x"
type textarea "Beater motor will not come on. Pressed reset button - can hear motor trying to …"
type textarea "x"
type textarea "Beater motor will not come on. Pressed reset button - can hear motor trying to …"
type textarea "x"
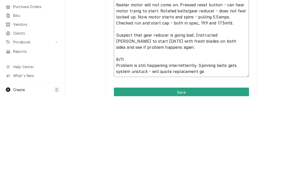
type textarea "Beater motor will not come on. Pressed reset button - can hear motor trying to …"
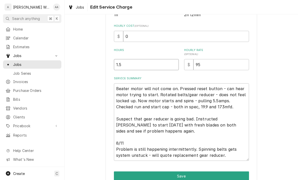
click at [137, 68] on input "1.5" at bounding box center [146, 64] width 65 height 11
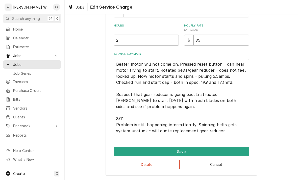
scroll to position [140, 0]
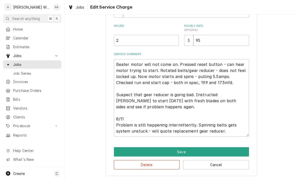
click at [237, 152] on button "Save" at bounding box center [181, 151] width 135 height 9
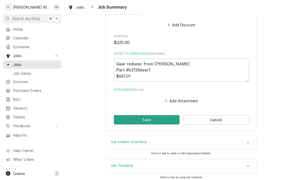
scroll to position [383, 0]
click at [122, 119] on button "Save" at bounding box center [147, 119] width 66 height 9
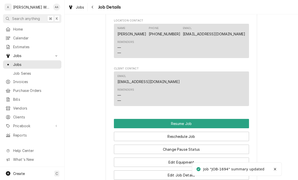
scroll to position [395, 0]
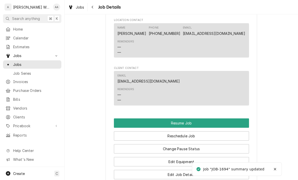
click at [120, 124] on button "Resume Job" at bounding box center [181, 122] width 135 height 9
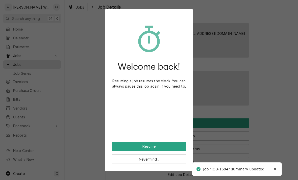
click at [117, 149] on button "Resume" at bounding box center [149, 146] width 74 height 9
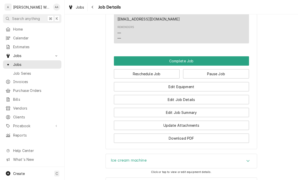
scroll to position [418, 0]
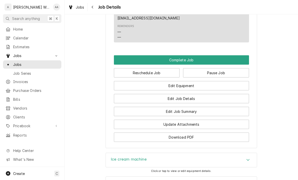
click at [126, 63] on button "Complete Job" at bounding box center [181, 59] width 135 height 9
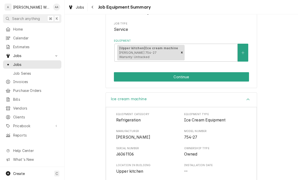
scroll to position [79, 0]
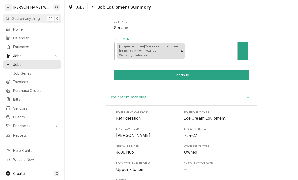
click at [128, 74] on button "Continue" at bounding box center [181, 74] width 135 height 9
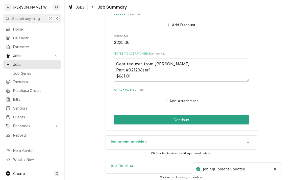
scroll to position [383, 0]
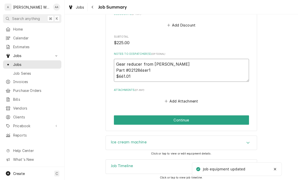
click at [136, 74] on textarea "Gear reducer from [PERSON_NAME] Part #021286ser1 $661.01" at bounding box center [181, 70] width 135 height 23
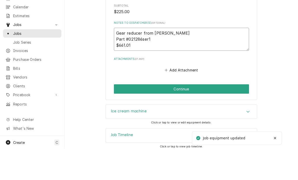
type textarea "x"
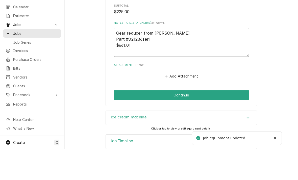
type textarea "Gear reducer from [PERSON_NAME] Part #021286ser1 $661.01"
type textarea "x"
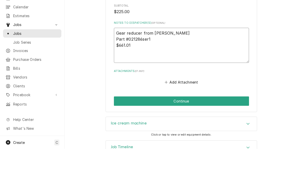
type textarea "Gear reducer from [PERSON_NAME] Part #021286ser1 $661.01 Q"
type textarea "x"
type textarea "Gear reducer from [PERSON_NAME] Part #021286ser1 $661.01 Qu"
type textarea "x"
type textarea "Gear reducer from [PERSON_NAME] Part #021286ser1 $661.01 Quo"
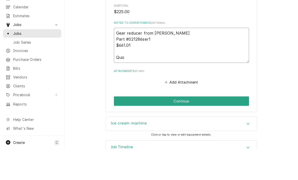
type textarea "x"
type textarea "Gear reducer from [PERSON_NAME] Part #021286ser1 $661.01 Quote"
type textarea "x"
type textarea "Gear reducer from [PERSON_NAME] Part #021286ser1 $661.01 Quoted"
type textarea "x"
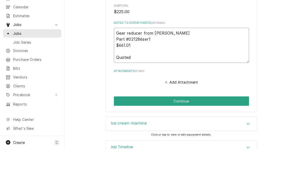
type textarea "Gear reducer from [PERSON_NAME] Part #021286ser1 $661.01 Quoted"
type textarea "x"
type textarea "Gear reducer from [PERSON_NAME] Part #021286ser1 $661.01 Quoted r"
type textarea "x"
type textarea "Gear reducer from [PERSON_NAME] Part #021286ser1 $661.01 Quoted re"
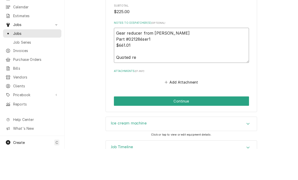
type textarea "x"
type textarea "Gear reducer from [PERSON_NAME] Part #021286ser1 $661.01 Quoted rep"
type textarea "x"
type textarea "Gear reducer from [PERSON_NAME] Part #021286ser1 $661.01 Quoted repai"
type textarea "x"
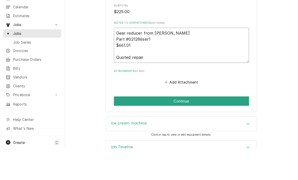
type textarea "Gear reducer from [PERSON_NAME] Part #021286ser1 $661.01 Quoted repair"
type textarea "x"
type textarea "Gear reducer from [PERSON_NAME] Part #021286ser1 $661.01 Quoted repair t"
type textarea "x"
type textarea "Gear reducer from [PERSON_NAME] Part #021286ser1 $661.01 Quoted repair to"
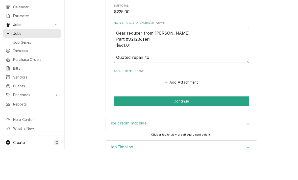
type textarea "x"
type textarea "Gear reducer from [PERSON_NAME] Part #021286ser1 $661.01 Quoted repair to"
type textarea "x"
type textarea "Gear reducer from [PERSON_NAME] Part #021286ser1 $661.01 Quoted repair to j"
type textarea "x"
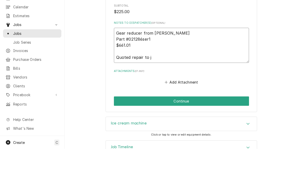
type textarea "Gear reducer from [PERSON_NAME] Part #021286ser1 $661.01 Quoted repair to jo"
type textarea "x"
type textarea "Gear reducer from [PERSON_NAME] Part #021286ser1 $661.01 Quoted repair to joh"
type textarea "x"
type textarea "Gear reducer from [PERSON_NAME] Part #021286ser1 $661.01 Quoted repair to [PERS…"
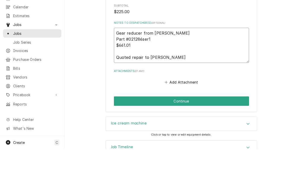
type textarea "x"
type textarea "Gear reducer from [PERSON_NAME] Part #021286ser1 $661.01 Quoted repair to [PERS…"
type textarea "x"
type textarea "Gear reducer from [PERSON_NAME] Part #021286ser1 $661.01 Quoted repair to [PERS…"
type textarea "x"
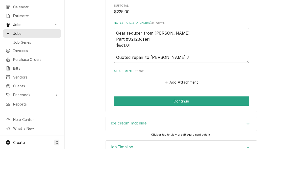
type textarea "Gear reducer from [PERSON_NAME] Part #021286ser1 $661.01 Quoted repair to [PERS…"
type textarea "x"
type textarea "Gear reducer from [PERSON_NAME] Part #021286ser1 $661.01 Quoted repair to [PERS…"
type textarea "x"
type textarea "Gear reducer from [PERSON_NAME] Part #021286ser1 $661.01 Quoted repair to [PERS…"
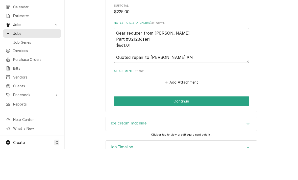
type textarea "x"
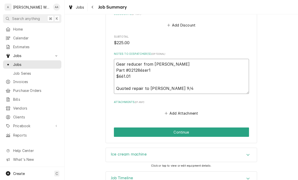
type textarea "Gear reducer from [PERSON_NAME] Part #021286ser1 $661.01 Quoted repair to [PERS…"
click at [121, 128] on button "Continue" at bounding box center [181, 131] width 135 height 9
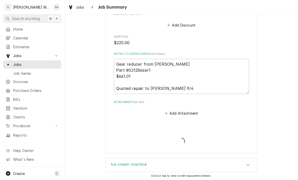
type textarea "x"
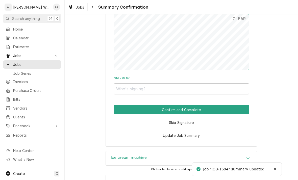
scroll to position [359, 0]
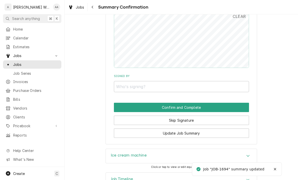
click at [122, 116] on button "Skip Signature" at bounding box center [181, 120] width 135 height 9
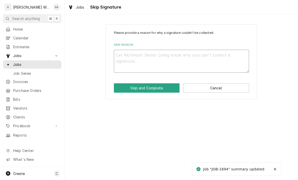
click at [117, 59] on textarea "Skip Reason" at bounding box center [181, 61] width 135 height 23
type textarea "x"
type textarea "No"
type textarea "x"
type textarea "No"
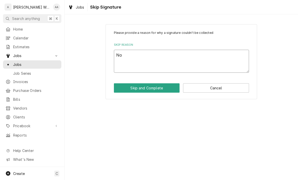
type textarea "x"
type textarea "No l"
type textarea "x"
type textarea "No lon"
type textarea "x"
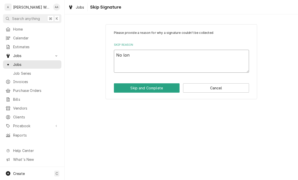
type textarea "No long"
type textarea "x"
type textarea "No longe"
type textarea "x"
type textarea "No longer"
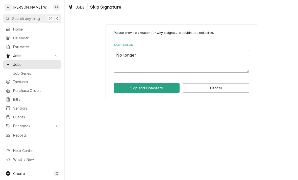
type textarea "x"
type textarea "No longer"
type textarea "x"
type textarea "No longer k"
type textarea "x"
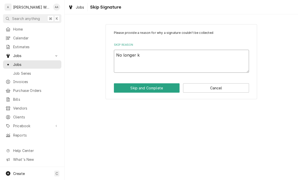
type textarea "No longer kn"
type textarea "x"
type textarea "No longer on"
type textarea "x"
type textarea "No longer on s"
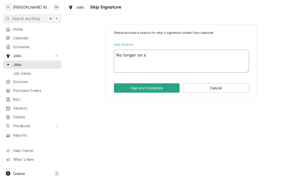
type textarea "x"
type textarea "No longer on sit"
type textarea "x"
type textarea "No longer on site"
type textarea "x"
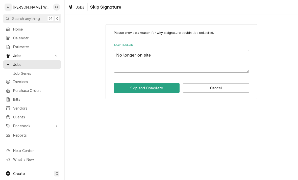
type textarea "No longer on site"
click at [126, 92] on button "Skip and Complete" at bounding box center [147, 87] width 66 height 9
type textarea "x"
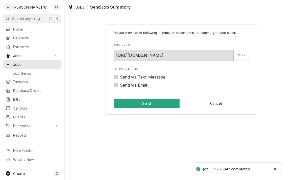
click at [196, 107] on button "Cancel" at bounding box center [216, 103] width 66 height 9
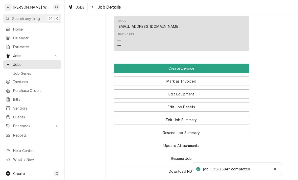
click at [126, 69] on button "Create Invoice" at bounding box center [181, 68] width 135 height 9
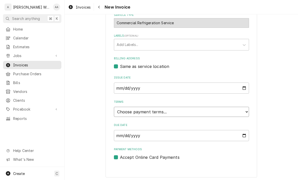
click at [121, 112] on select "Choose payment terms... Same Day Net 7 Net 14 Net 21 Net 30 Net 45 Net 60 Net 90" at bounding box center [181, 112] width 135 height 10
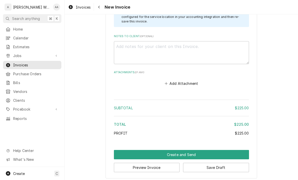
click at [120, 152] on button "Create and Send" at bounding box center [181, 154] width 135 height 9
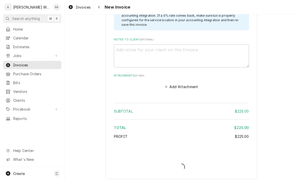
type textarea "x"
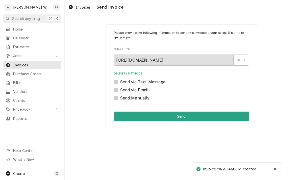
click at [120, 91] on label "Send via Email" at bounding box center [134, 90] width 29 height 6
click at [120, 91] on input "Send via Email" at bounding box center [187, 92] width 135 height 11
checkbox input "true"
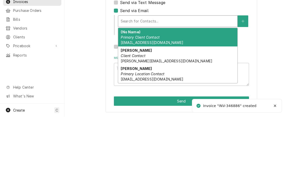
scroll to position [16, 0]
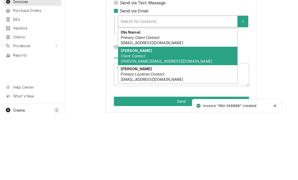
click at [124, 117] on em "Client Contact" at bounding box center [133, 119] width 24 height 4
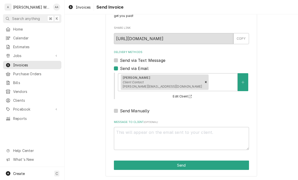
scroll to position [21, 0]
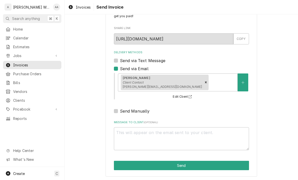
click at [120, 165] on button "Send" at bounding box center [181, 165] width 135 height 9
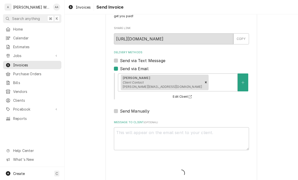
type textarea "x"
